Goal: Information Seeking & Learning: Learn about a topic

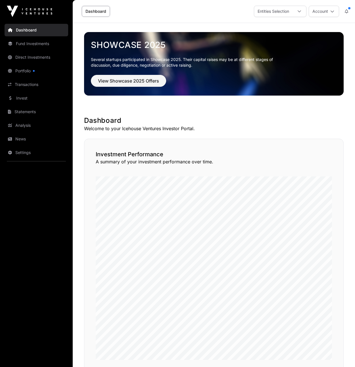
click at [23, 100] on link "Invest" at bounding box center [37, 98] width 64 height 12
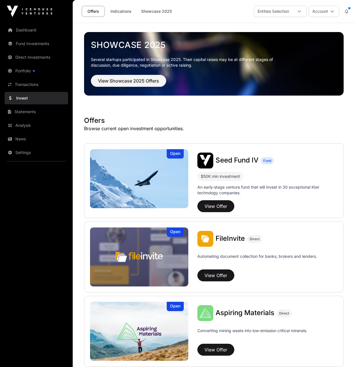
click at [34, 70] on link "Portfolio" at bounding box center [37, 71] width 64 height 12
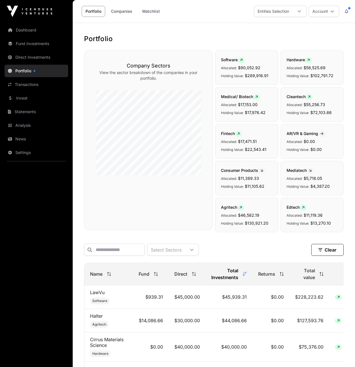
click at [32, 43] on link "Fund Investments" at bounding box center [37, 43] width 64 height 12
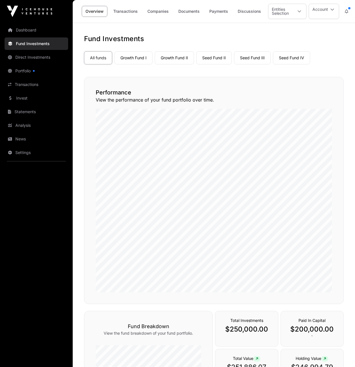
click at [138, 56] on link "Growth Fund I" at bounding box center [133, 57] width 38 height 13
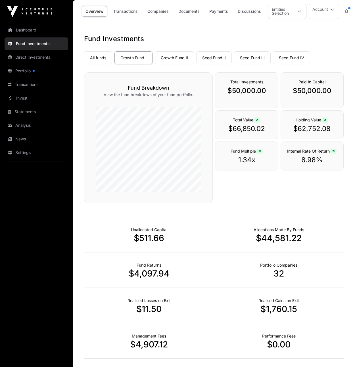
click at [102, 57] on link "All funds" at bounding box center [98, 57] width 28 height 13
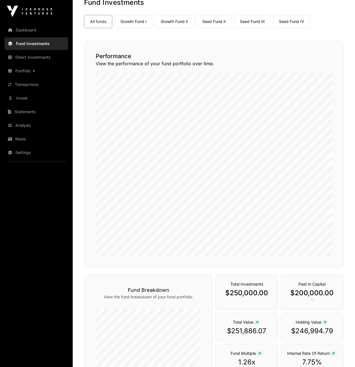
scroll to position [14, 0]
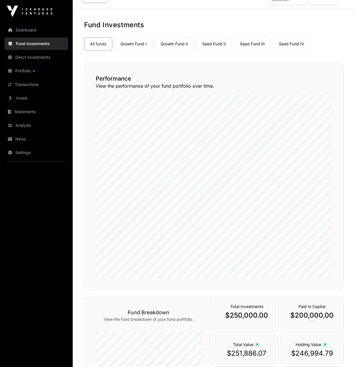
click at [130, 43] on link "Growth Fund I" at bounding box center [133, 43] width 38 height 13
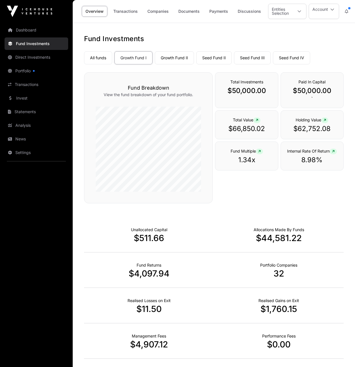
click at [180, 57] on link "Growth Fund II" at bounding box center [174, 57] width 39 height 13
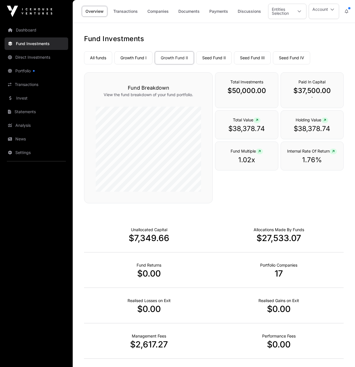
click at [219, 60] on link "Seed Fund II" at bounding box center [213, 57] width 35 height 13
click at [259, 59] on link "Seed Fund III" at bounding box center [252, 57] width 37 height 13
click at [36, 58] on link "Direct Investments" at bounding box center [37, 57] width 64 height 12
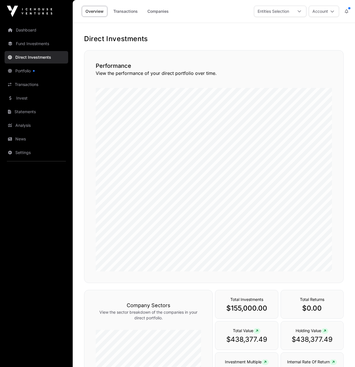
click at [34, 57] on link "Direct Investments" at bounding box center [37, 57] width 64 height 12
click at [155, 9] on link "Companies" at bounding box center [158, 11] width 29 height 11
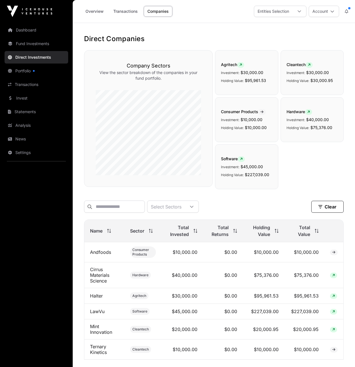
click at [34, 41] on link "Fund Investments" at bounding box center [37, 43] width 64 height 12
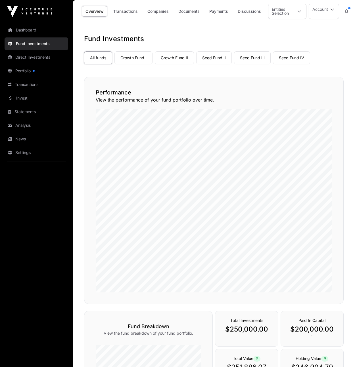
click at [155, 13] on link "Companies" at bounding box center [158, 11] width 29 height 11
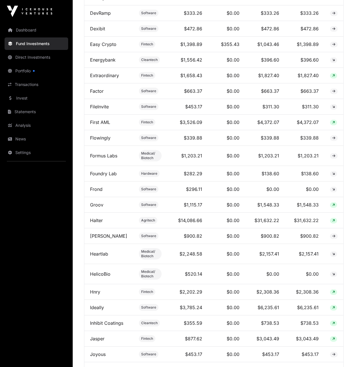
scroll to position [740, 0]
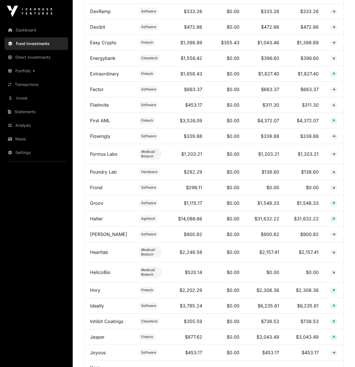
click at [98, 292] on link "Hnry" at bounding box center [95, 291] width 10 height 6
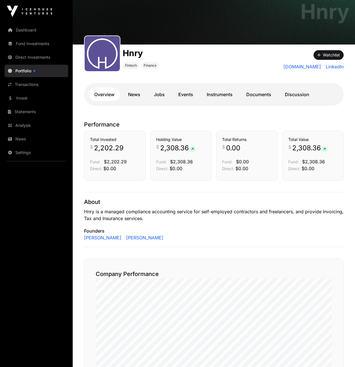
scroll to position [31, 0]
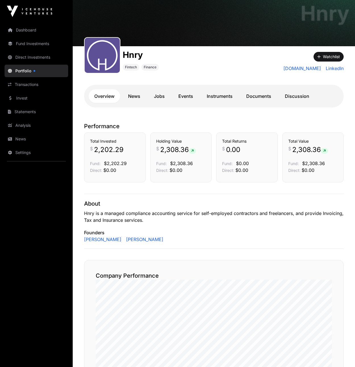
click at [133, 96] on link "News" at bounding box center [134, 96] width 24 height 14
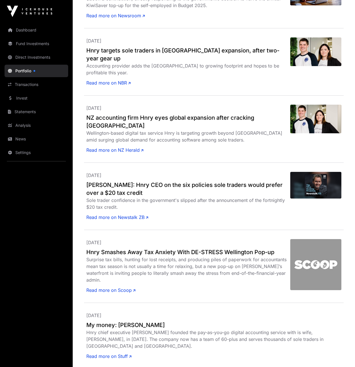
scroll to position [197, 0]
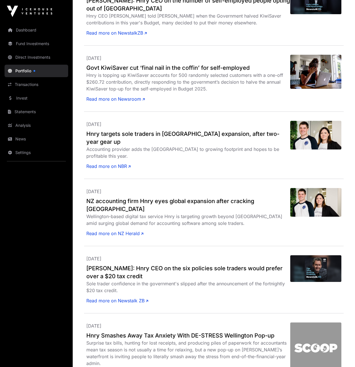
click at [188, 135] on h2 "Hnry targets sole traders in [GEOGRAPHIC_DATA] expansion, after two-year gear up" at bounding box center [188, 138] width 204 height 16
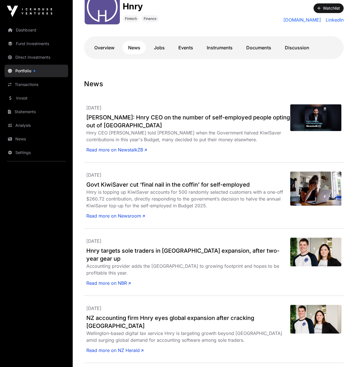
scroll to position [74, 0]
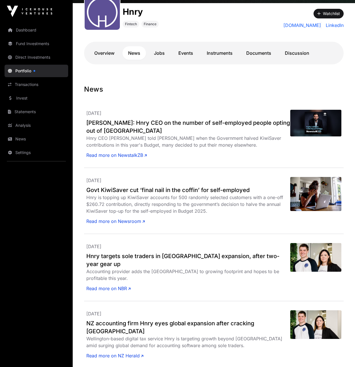
click at [224, 123] on h2 "[PERSON_NAME]: Hnry CEO on the number of self-employed people opting out of [GE…" at bounding box center [188, 127] width 204 height 16
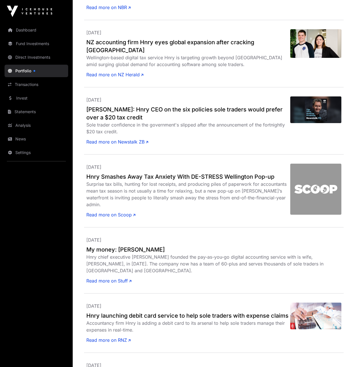
scroll to position [356, 0]
